Goal: Check status: Check status

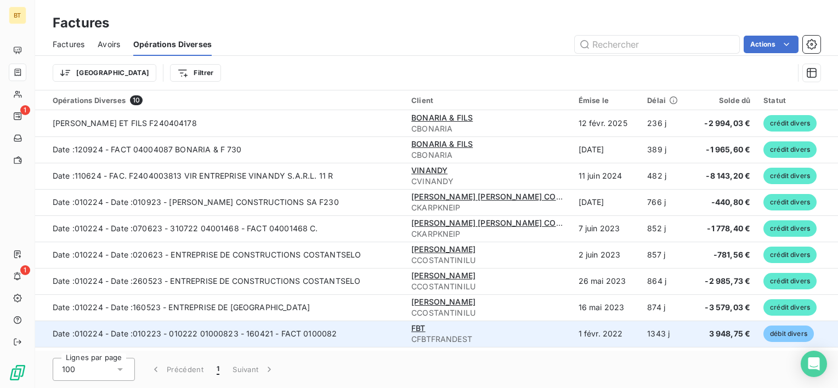
click at [785, 333] on span "débit divers" at bounding box center [788, 334] width 50 height 16
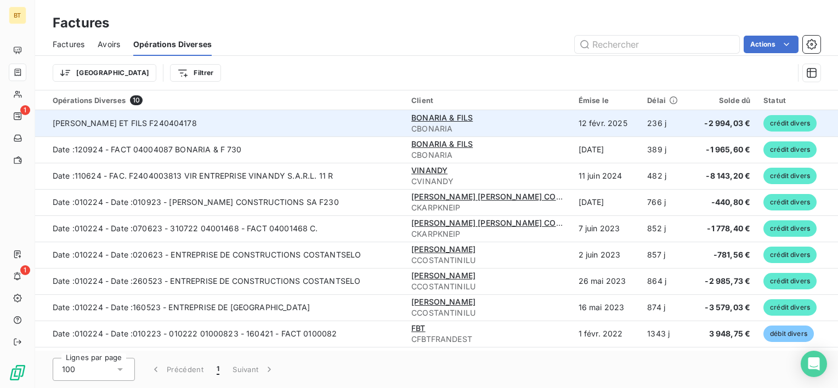
click at [747, 121] on td "-2 994,03 €" at bounding box center [722, 123] width 67 height 26
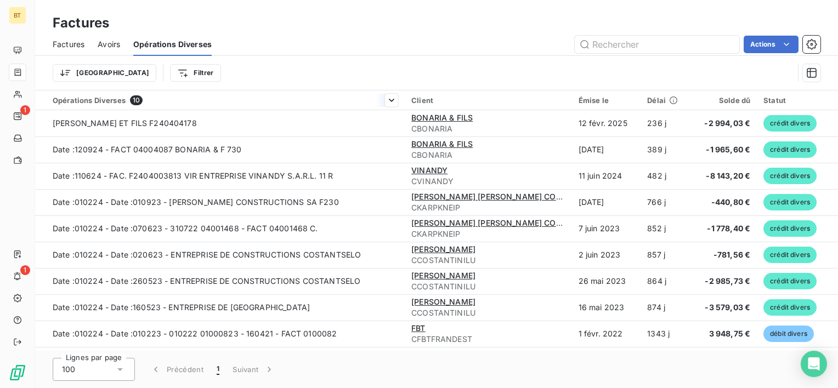
click at [70, 100] on div "Opérations Diverses 10" at bounding box center [225, 100] width 345 height 10
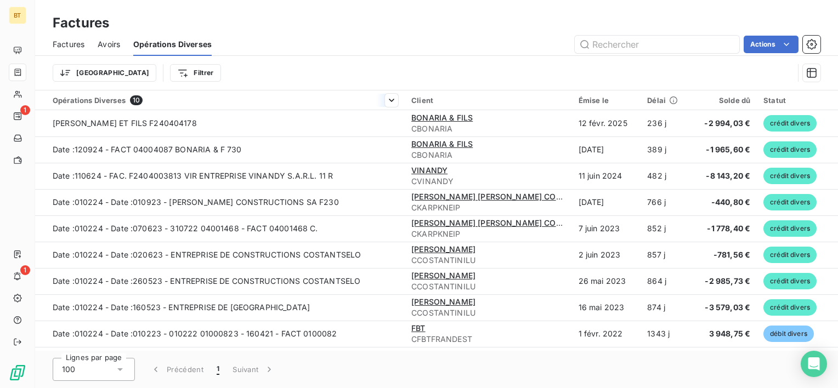
click at [70, 100] on div "Opérations Diverses 10" at bounding box center [225, 100] width 345 height 10
click at [388, 100] on html "BT 1 1 Factures Factures Avoirs Opérations Diverses Actions Trier Filtrer Opéra…" at bounding box center [419, 194] width 838 height 388
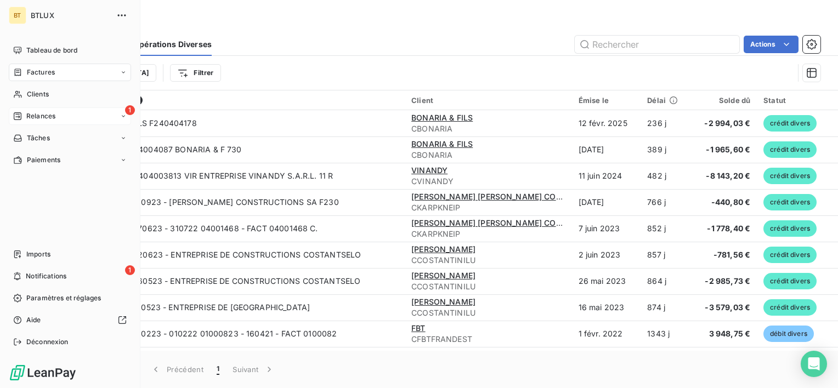
click at [31, 114] on span "Relances" at bounding box center [40, 116] width 29 height 10
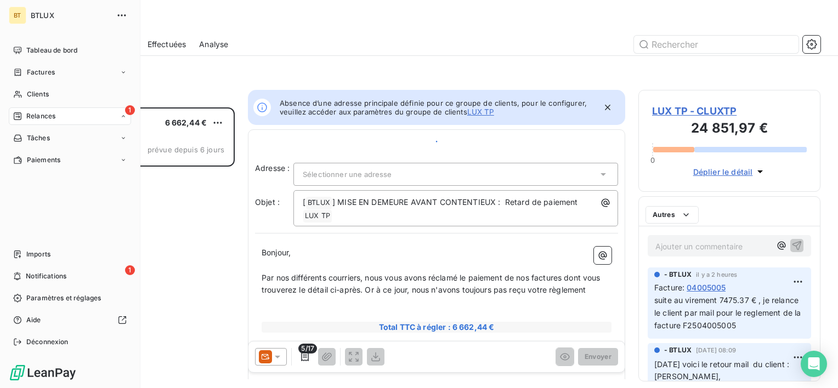
scroll to position [272, 173]
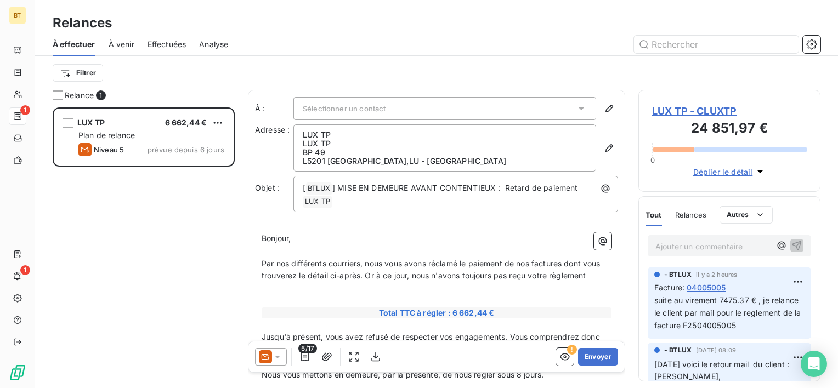
click at [189, 237] on div "LUX TP 6 662,44 € Plan de relance Niveau 5 prévue depuis 6 jours" at bounding box center [144, 247] width 182 height 281
